Goal: Transaction & Acquisition: Purchase product/service

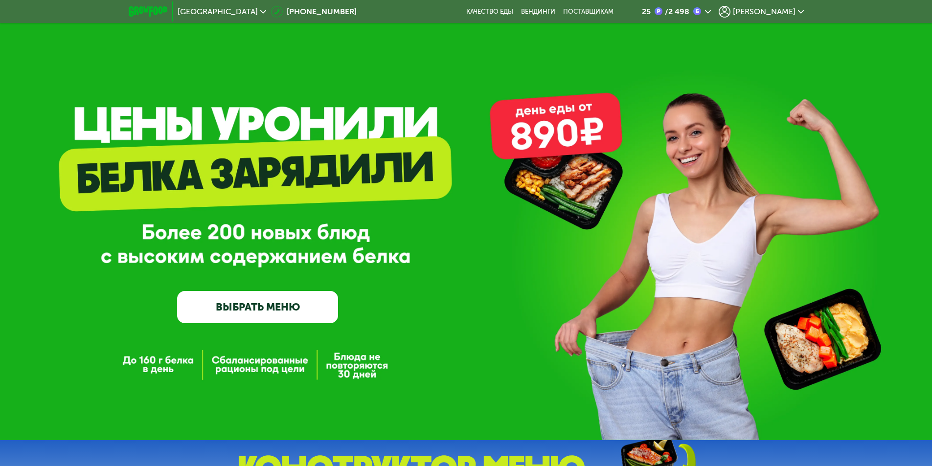
click at [788, 8] on span "[PERSON_NAME]" at bounding box center [764, 12] width 63 height 8
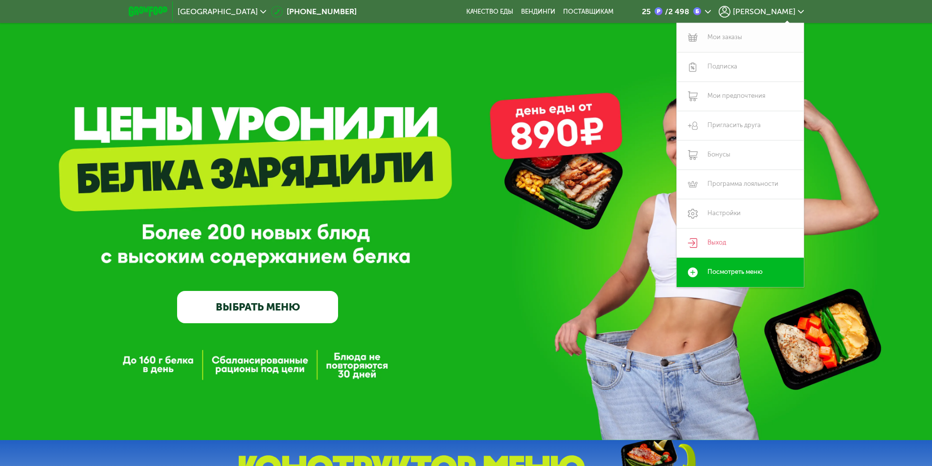
click at [719, 37] on link "Мои заказы" at bounding box center [740, 37] width 127 height 29
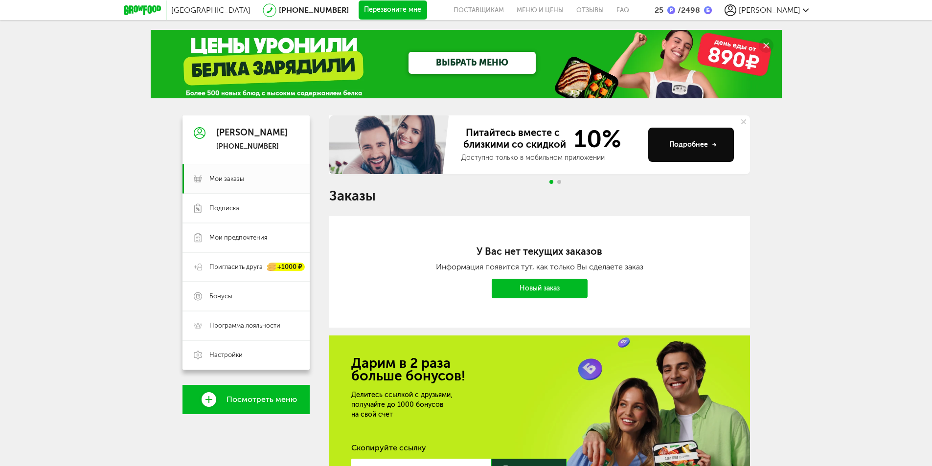
drag, startPoint x: 855, startPoint y: 66, endPoint x: 815, endPoint y: 98, distance: 51.9
click at [855, 66] on div "Москва [PHONE_NUMBER] Перезвоните мне поставщикам Меню и цены Отзывы FAQ 25 / 2…" at bounding box center [466, 295] width 932 height 591
click at [535, 294] on link "Новый заказ" at bounding box center [540, 289] width 96 height 20
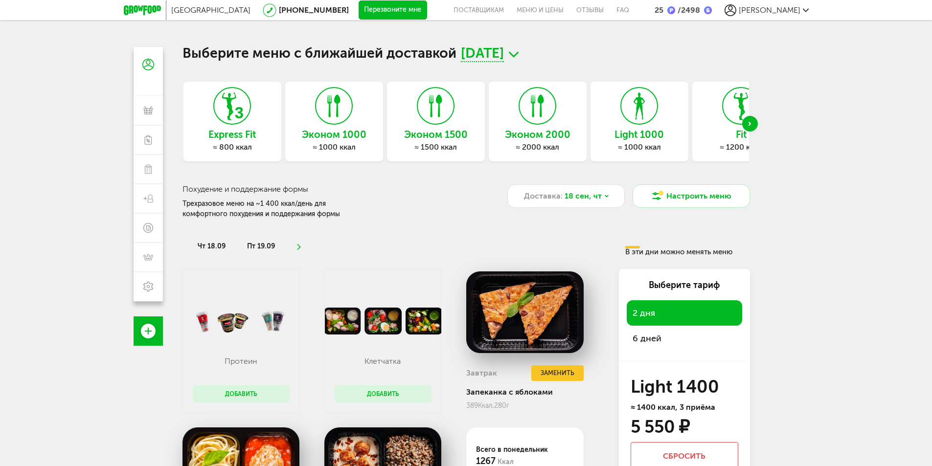
click at [318, 128] on div "Эконом 1000 ≈ 1000 ккал" at bounding box center [334, 122] width 98 height 80
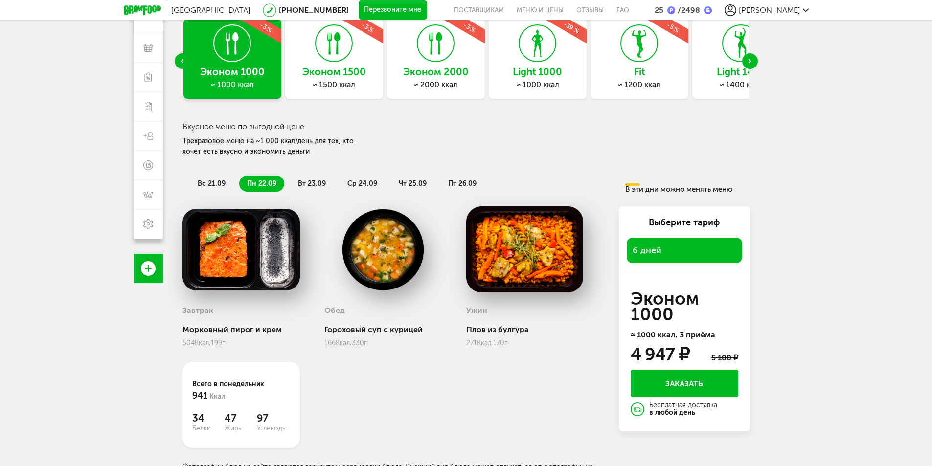
scroll to position [86, 0]
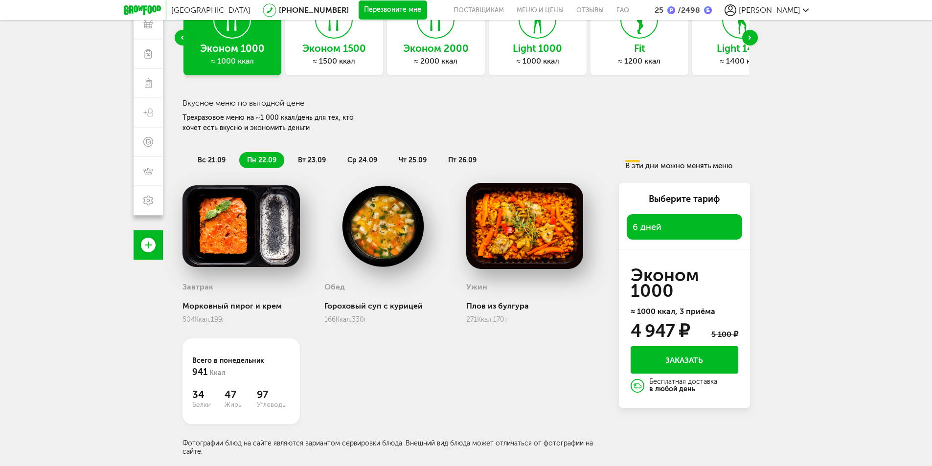
click at [204, 160] on span "вс 21.09" at bounding box center [212, 160] width 28 height 8
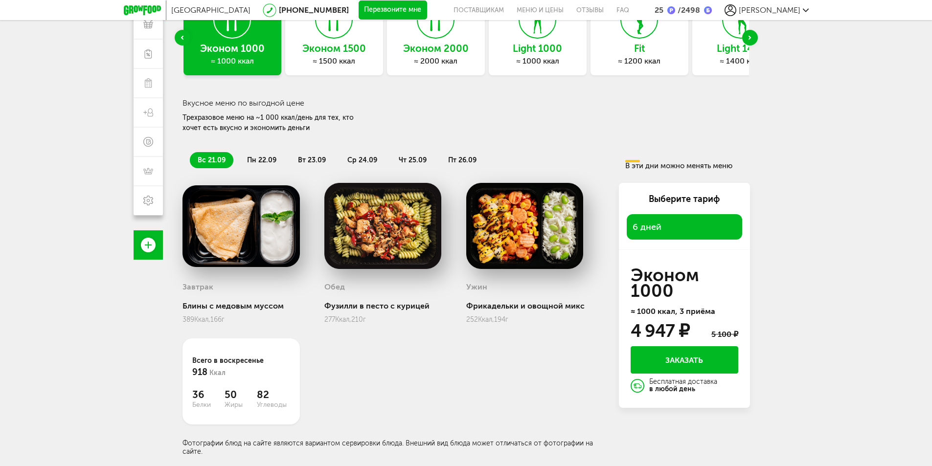
click at [260, 160] on span "пн 22.09" at bounding box center [261, 160] width 29 height 8
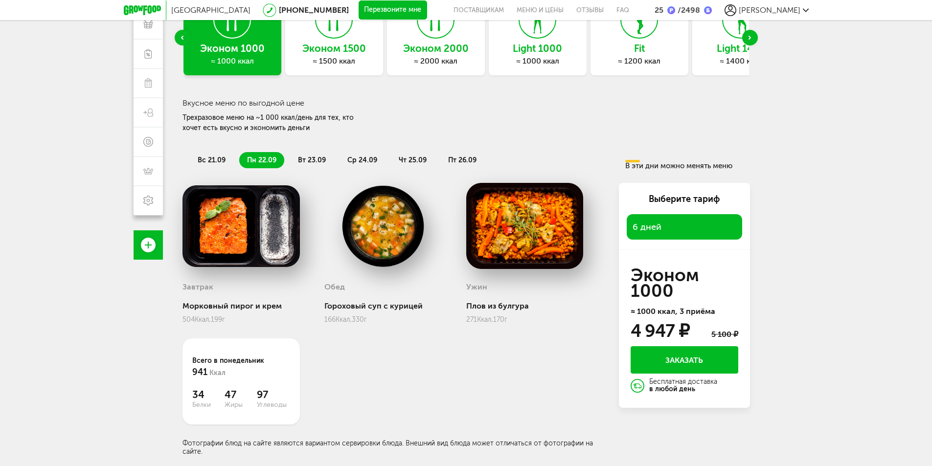
click at [314, 160] on span "вт 23.09" at bounding box center [312, 160] width 28 height 8
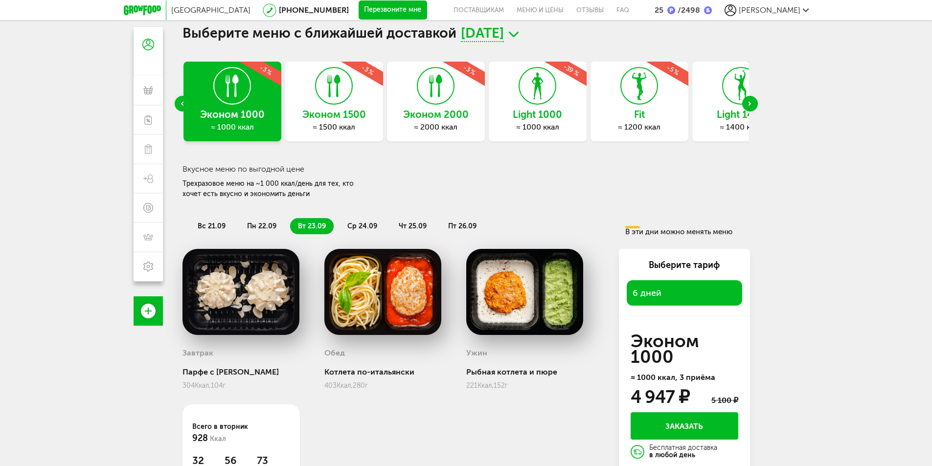
scroll to position [0, 0]
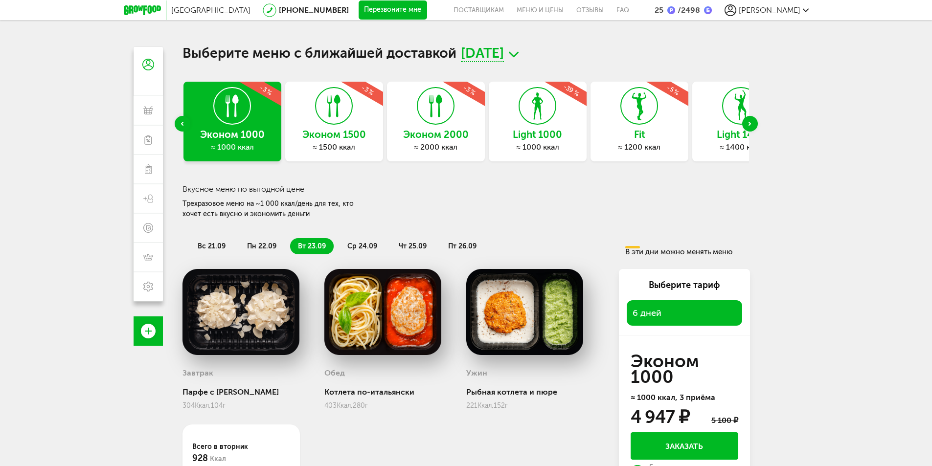
click at [543, 134] on h3 "Light 1000" at bounding box center [538, 134] width 98 height 11
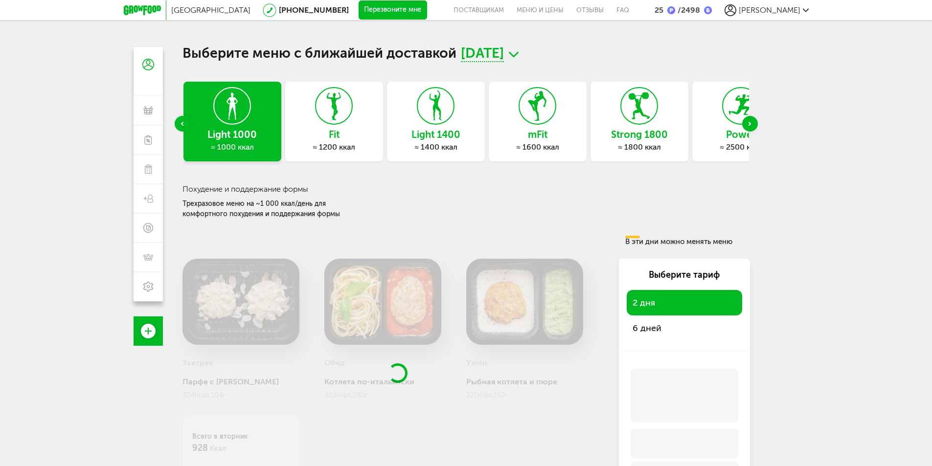
click at [339, 130] on h3 "Fit" at bounding box center [334, 134] width 98 height 11
